Goal: Information Seeking & Learning: Find specific fact

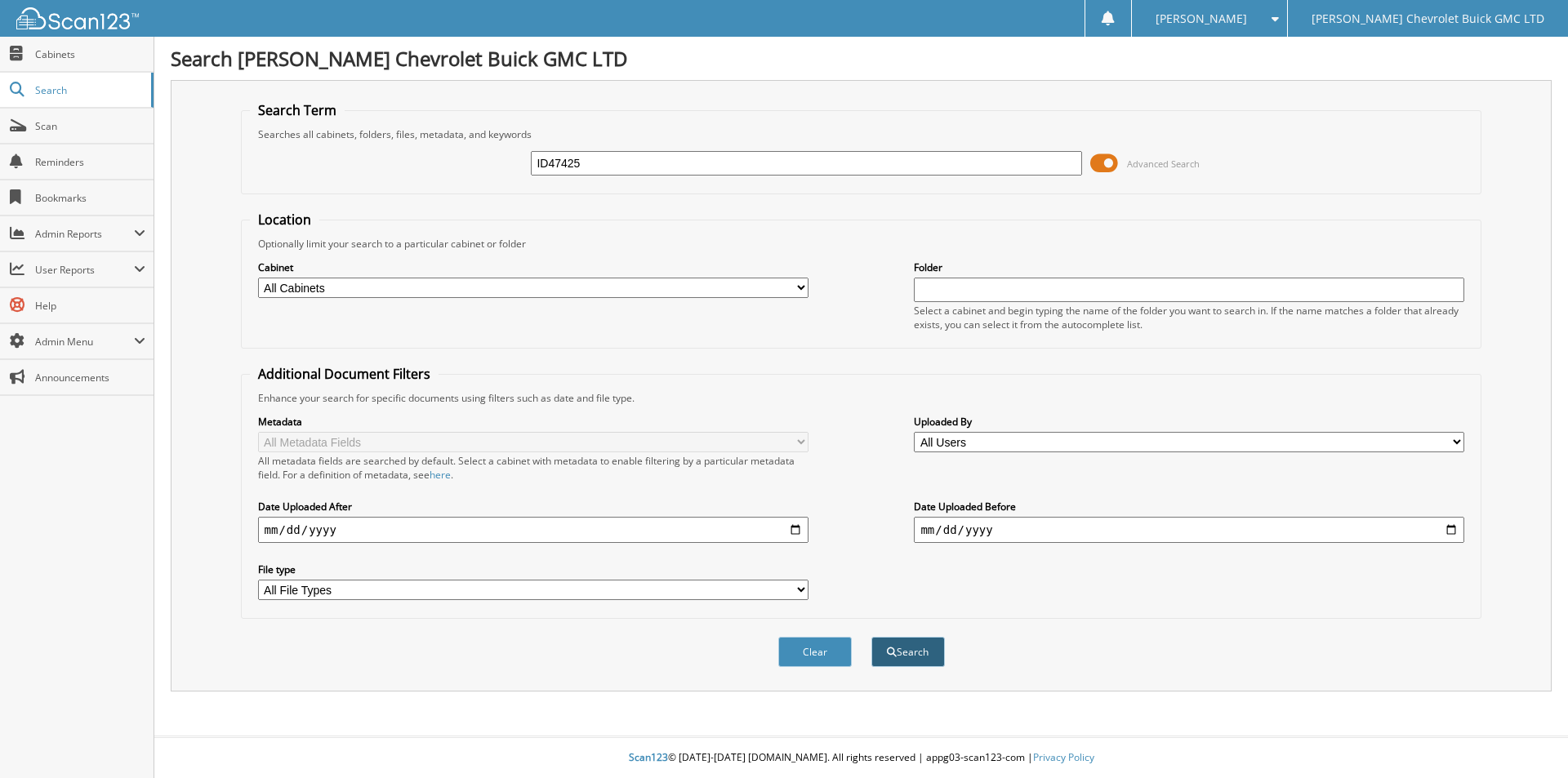
type input "ID47425"
click at [917, 654] on button "Search" at bounding box center [908, 652] width 74 height 30
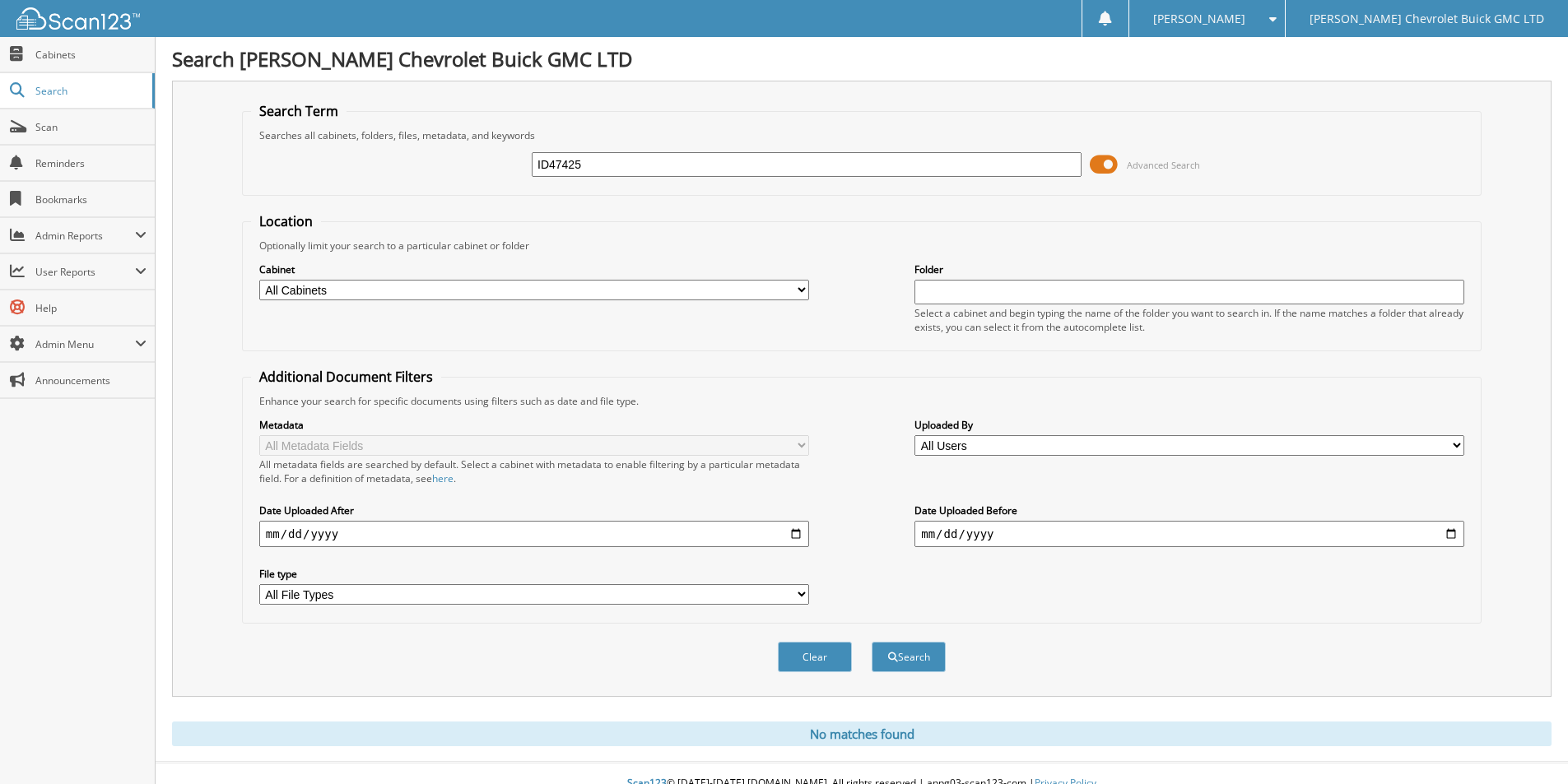
click at [551, 155] on input "ID47425" at bounding box center [806, 164] width 549 height 25
type input "ID 47425"
click at [932, 660] on button "Search" at bounding box center [909, 657] width 74 height 30
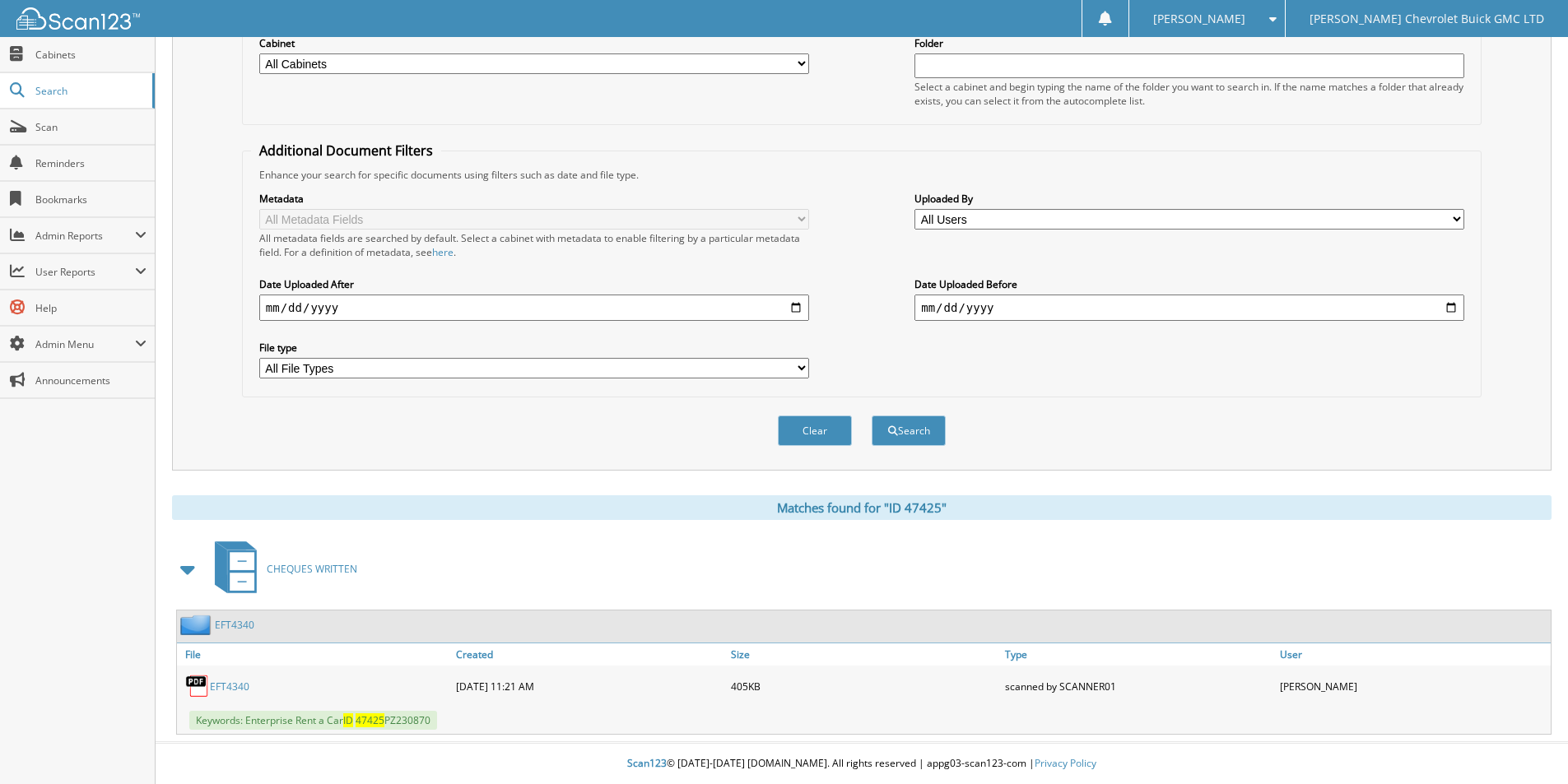
click at [218, 681] on link "EFT4340" at bounding box center [230, 687] width 39 height 14
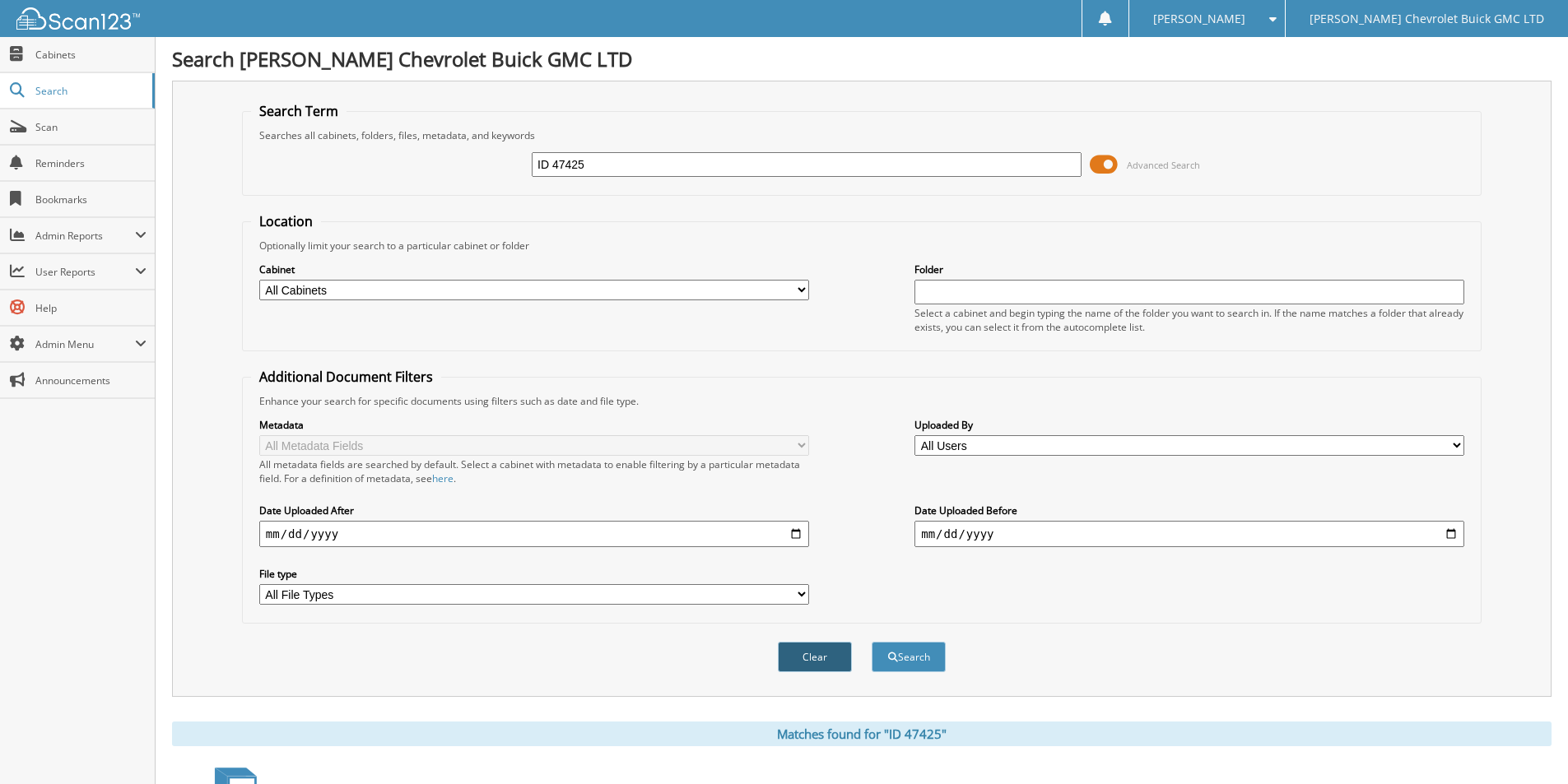
click at [798, 660] on button "Clear" at bounding box center [815, 657] width 74 height 30
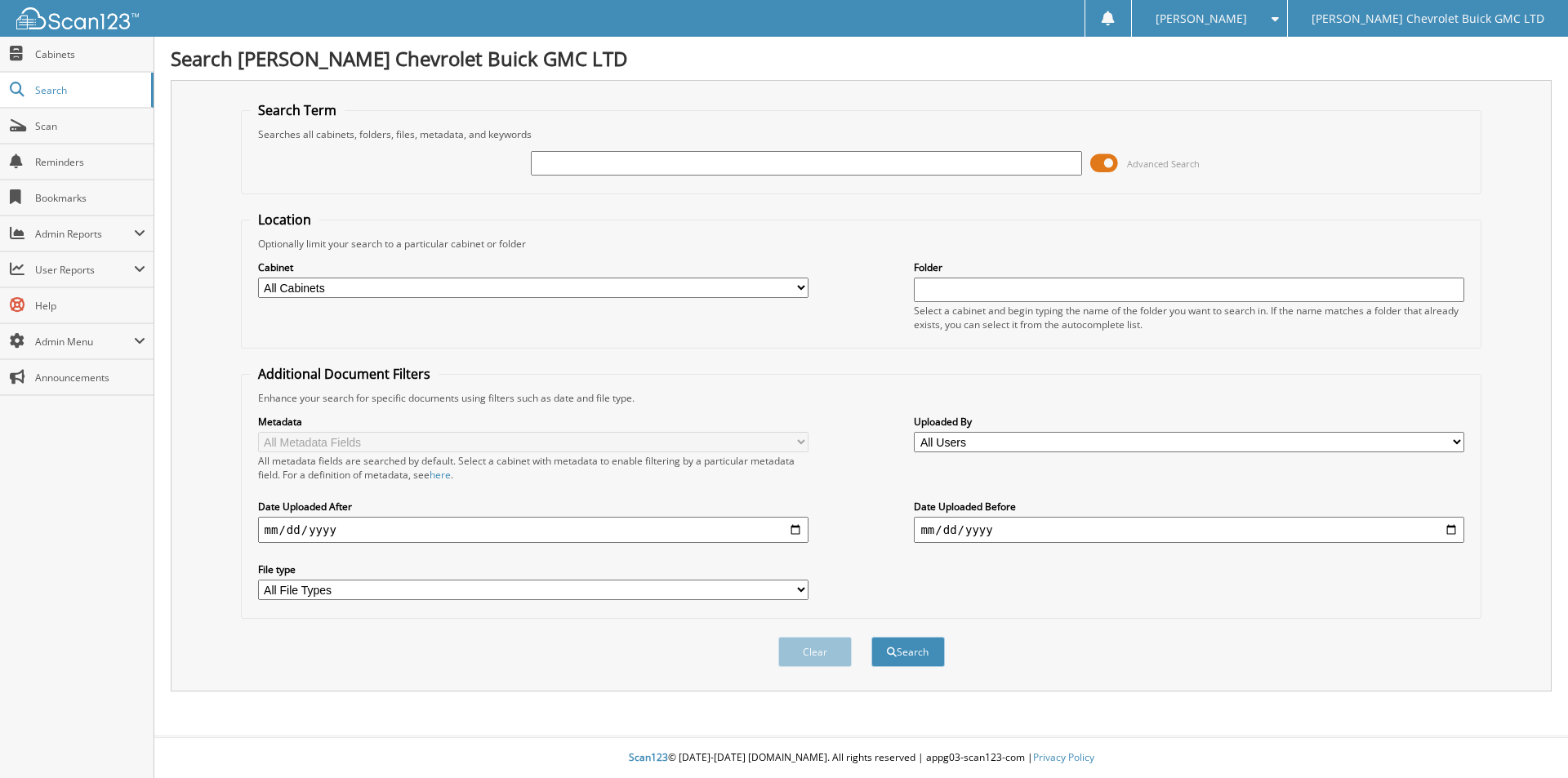
click at [591, 159] on input "text" at bounding box center [806, 163] width 550 height 25
type input "i"
type input "ID 47425"
click at [897, 651] on button "Search" at bounding box center [908, 652] width 74 height 30
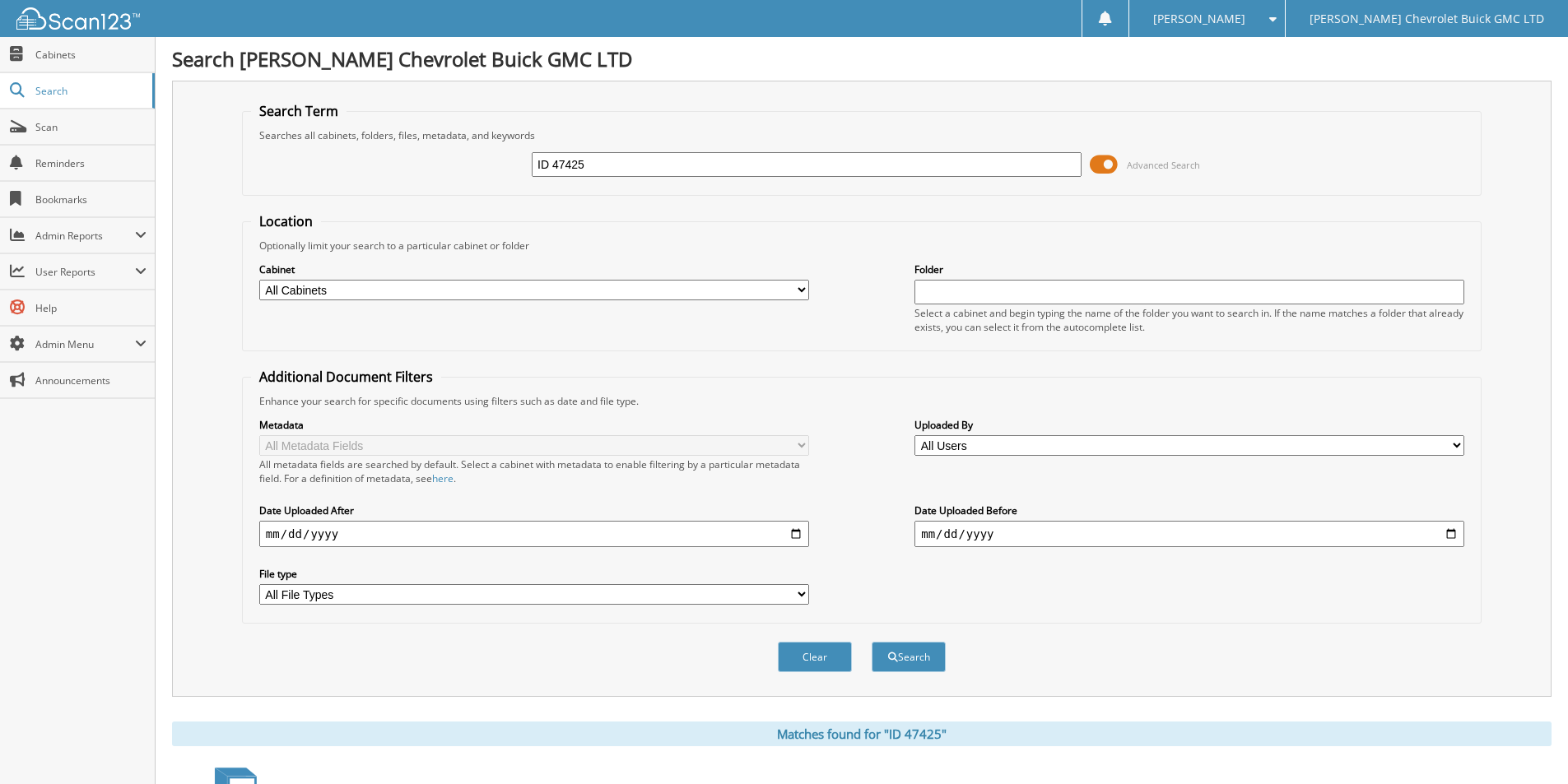
scroll to position [227, 0]
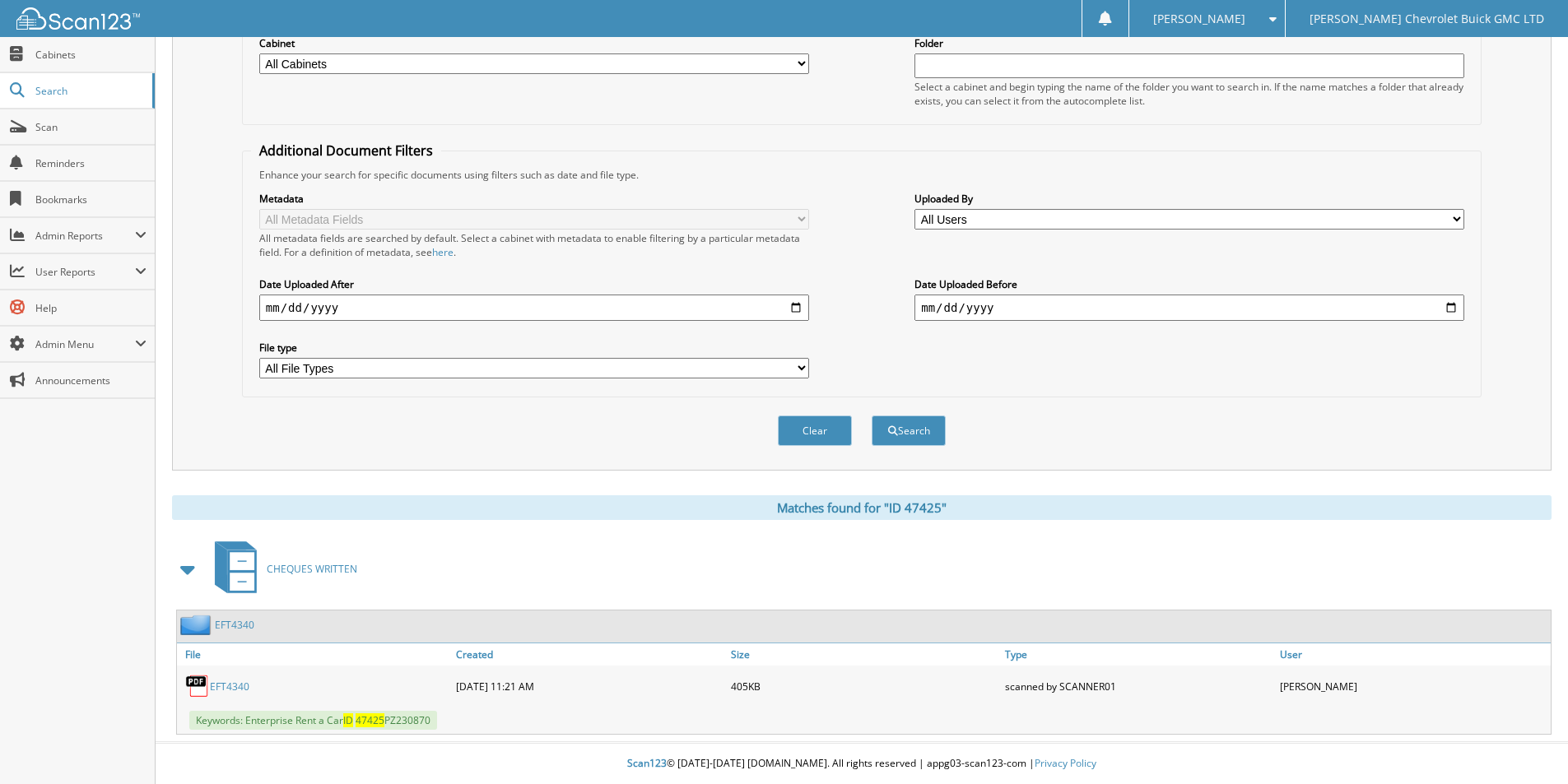
drag, startPoint x: 227, startPoint y: 688, endPoint x: 250, endPoint y: 683, distance: 23.5
click at [227, 688] on link "EFT4340" at bounding box center [230, 687] width 39 height 14
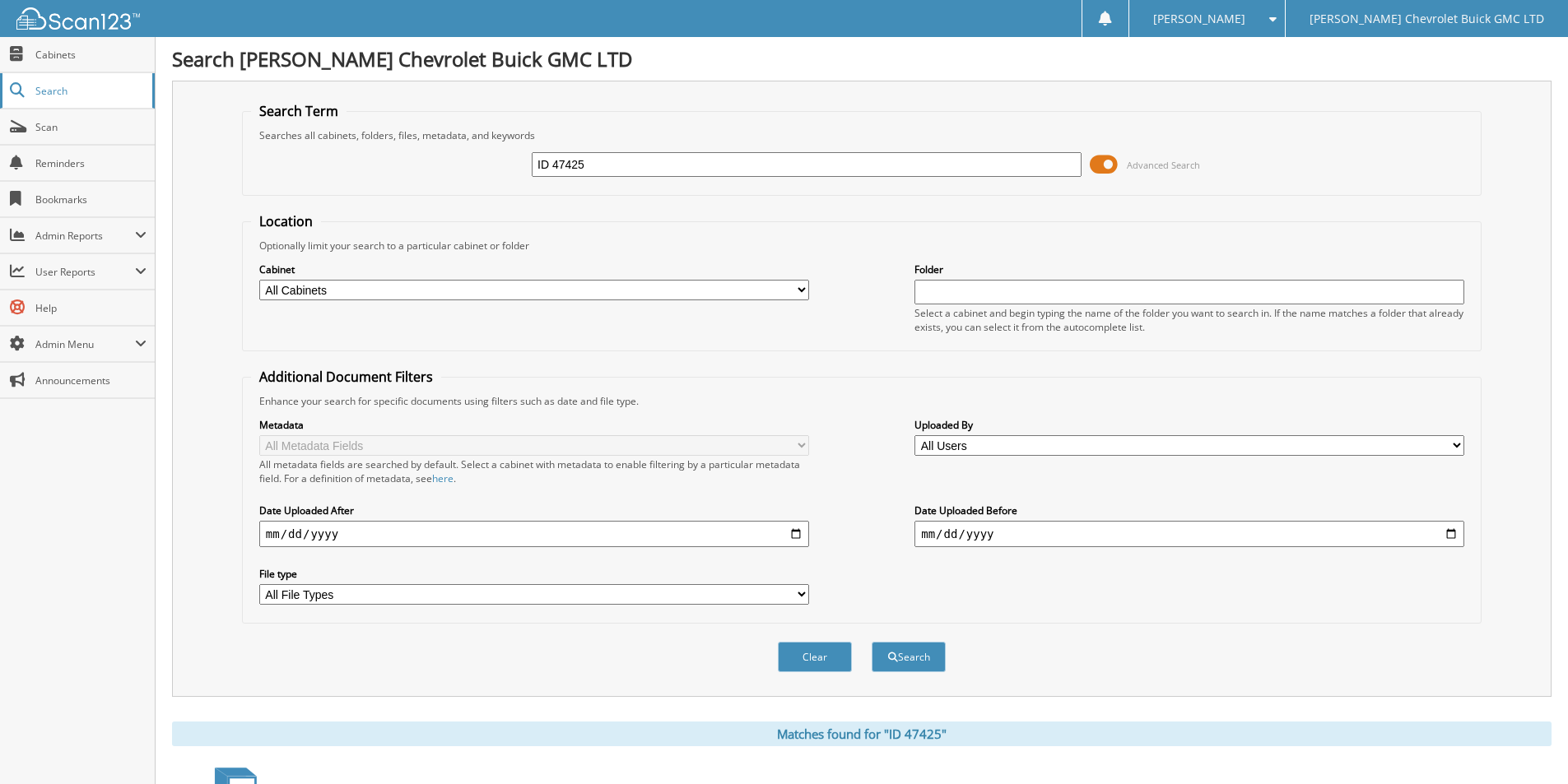
click at [60, 85] on span "Search" at bounding box center [90, 91] width 109 height 14
